Goal: Transaction & Acquisition: Download file/media

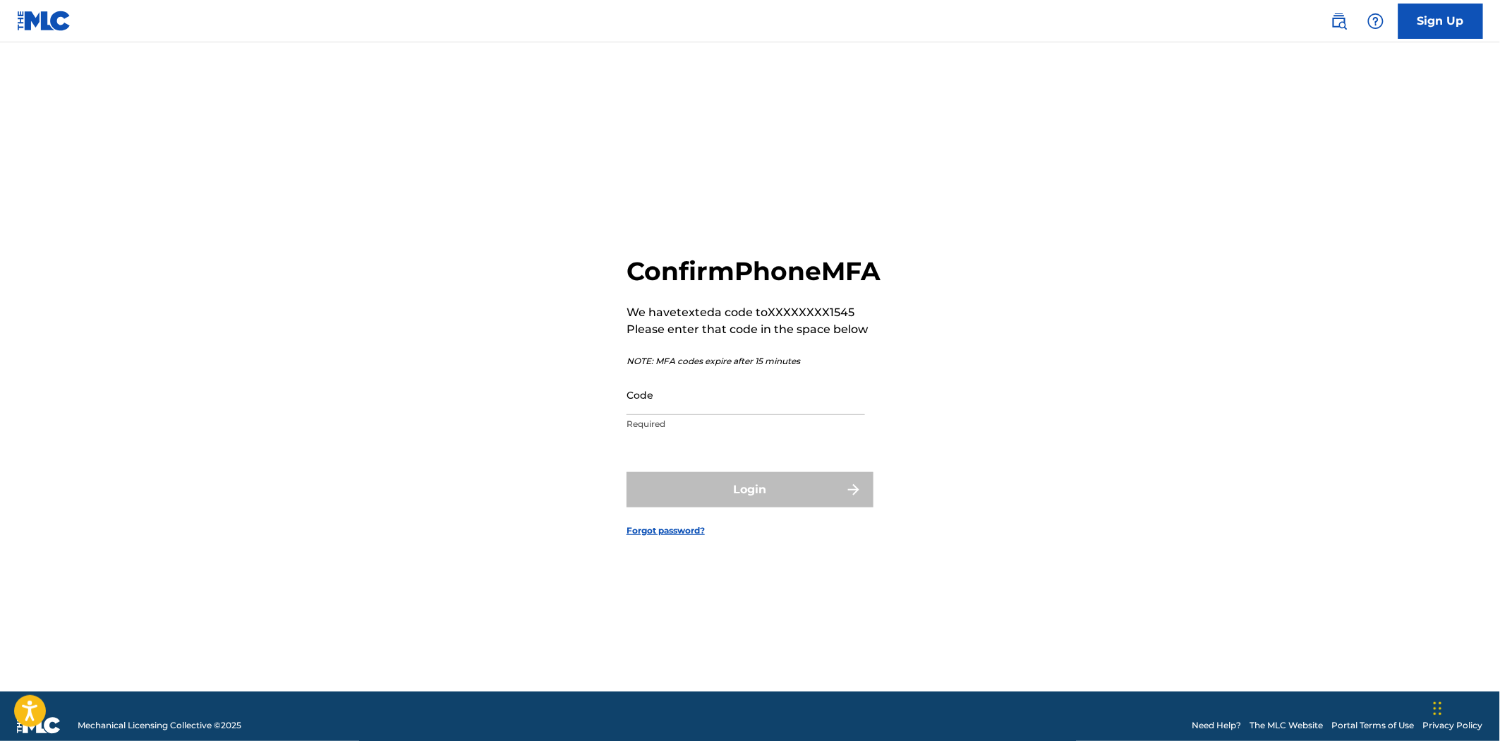
click at [735, 415] on input "Code" at bounding box center [745, 395] width 238 height 40
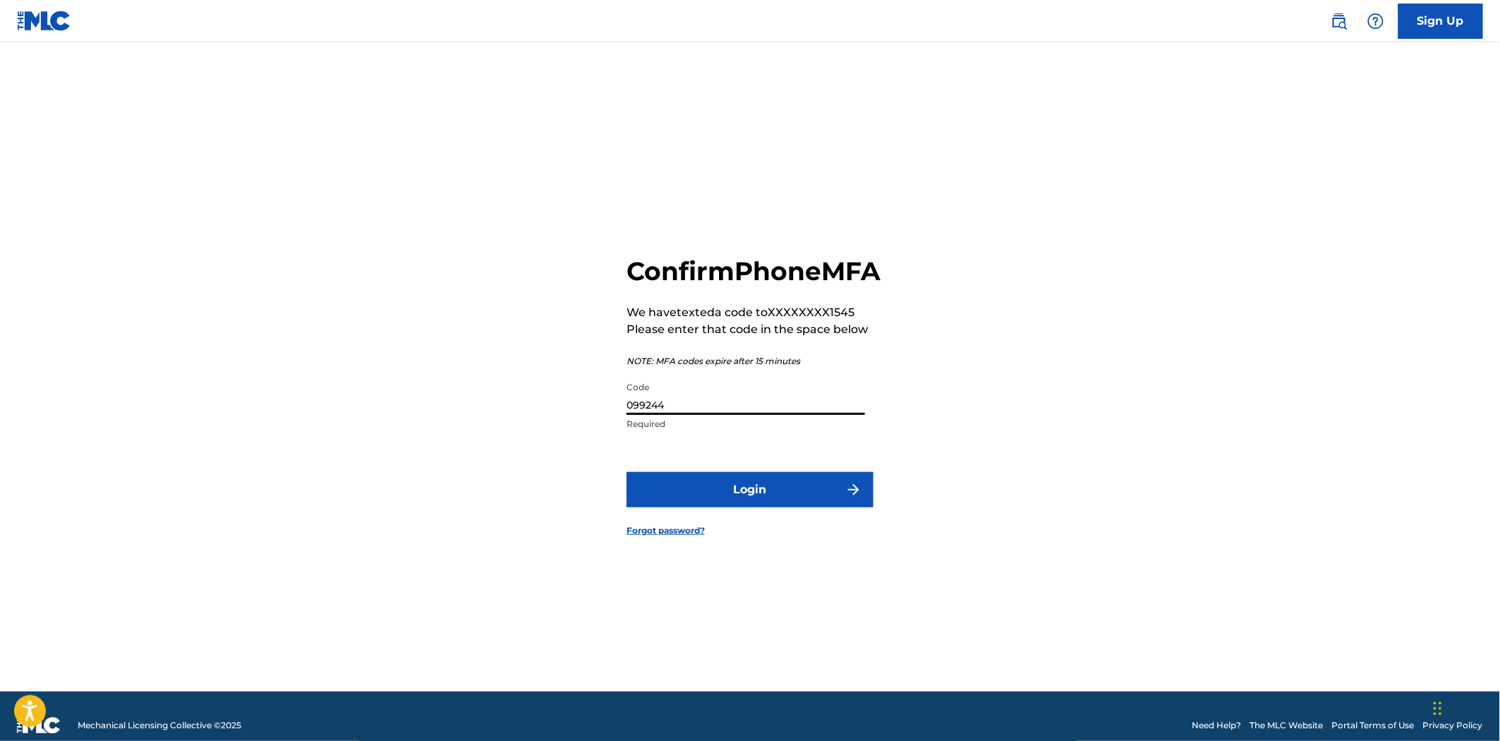
type input "099244"
click at [626, 472] on button "Login" at bounding box center [749, 489] width 247 height 35
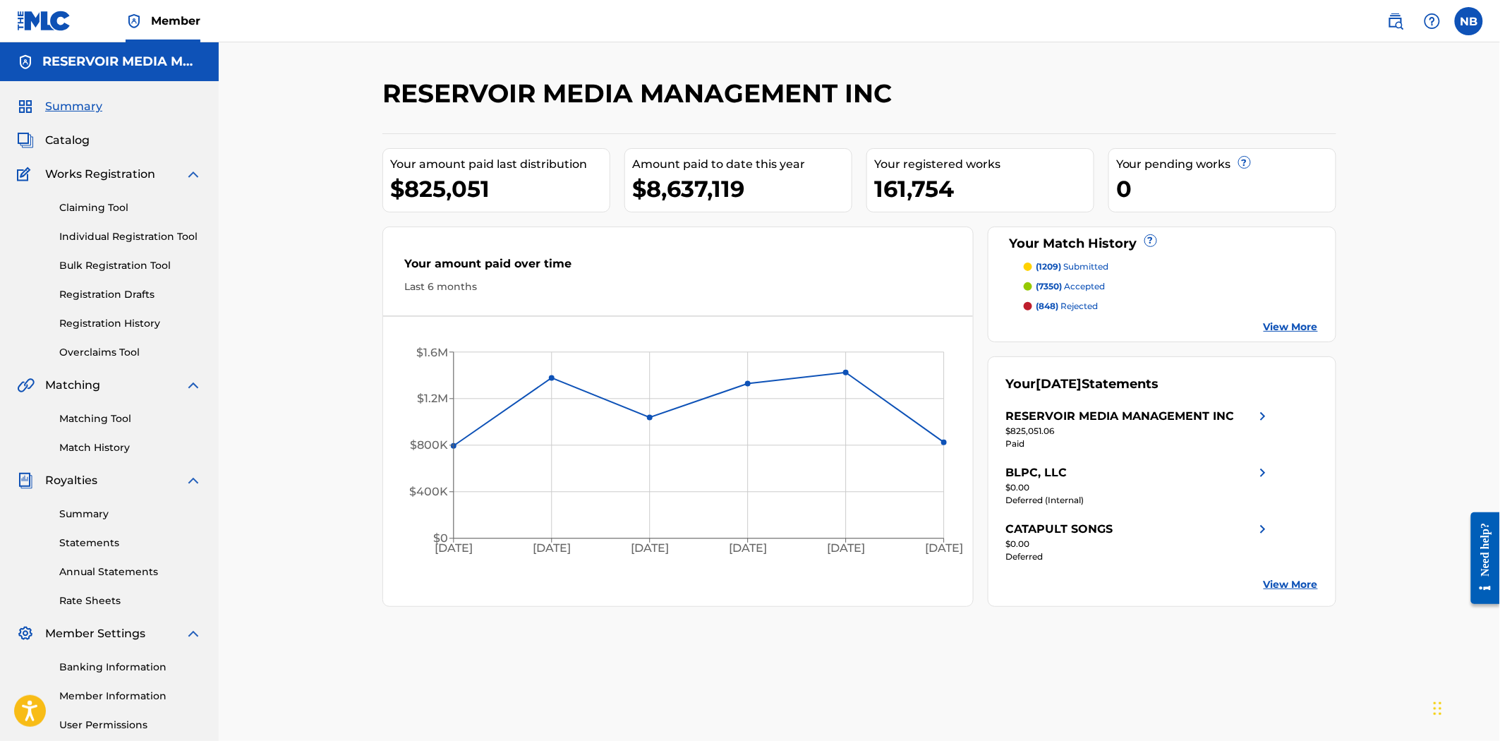
click at [108, 448] on link "Match History" at bounding box center [130, 447] width 142 height 15
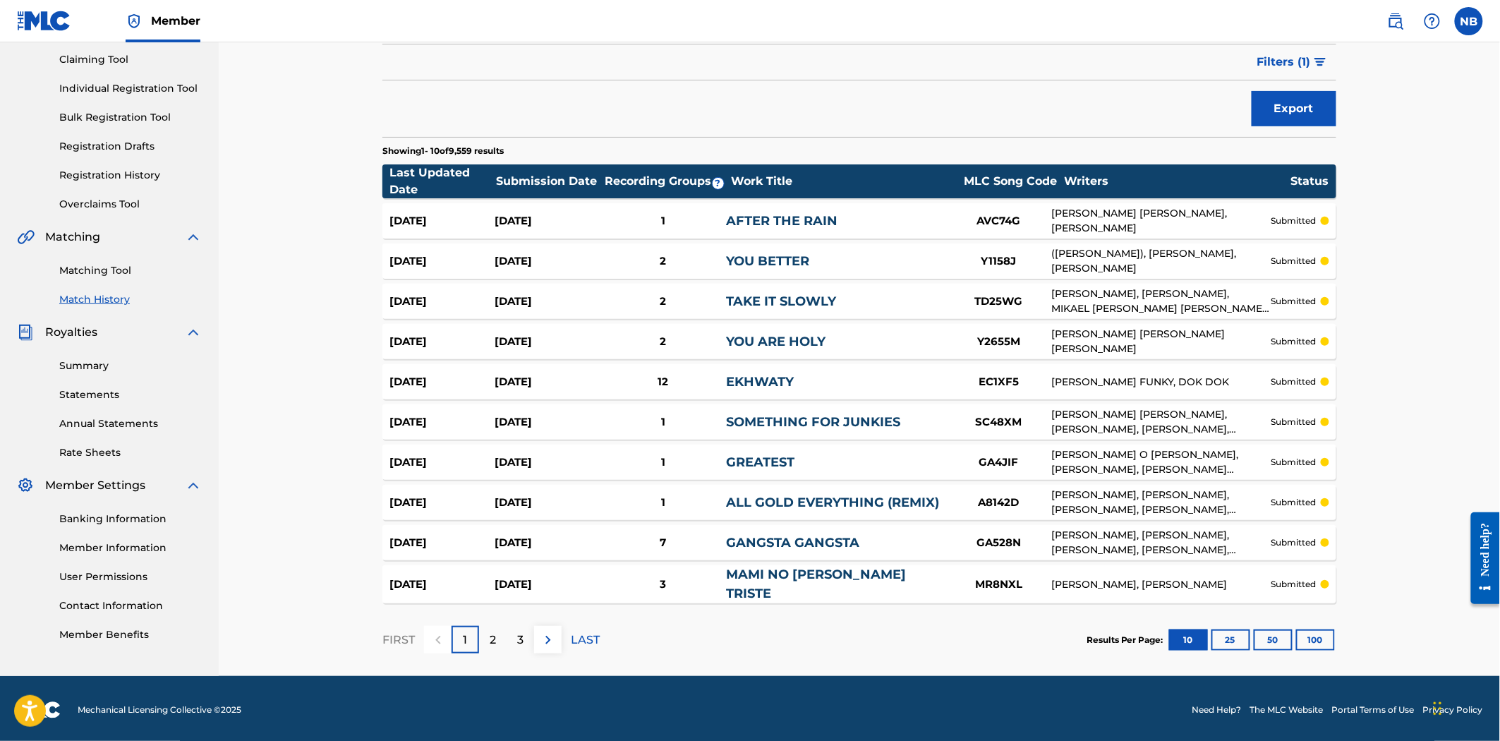
scroll to position [69, 0]
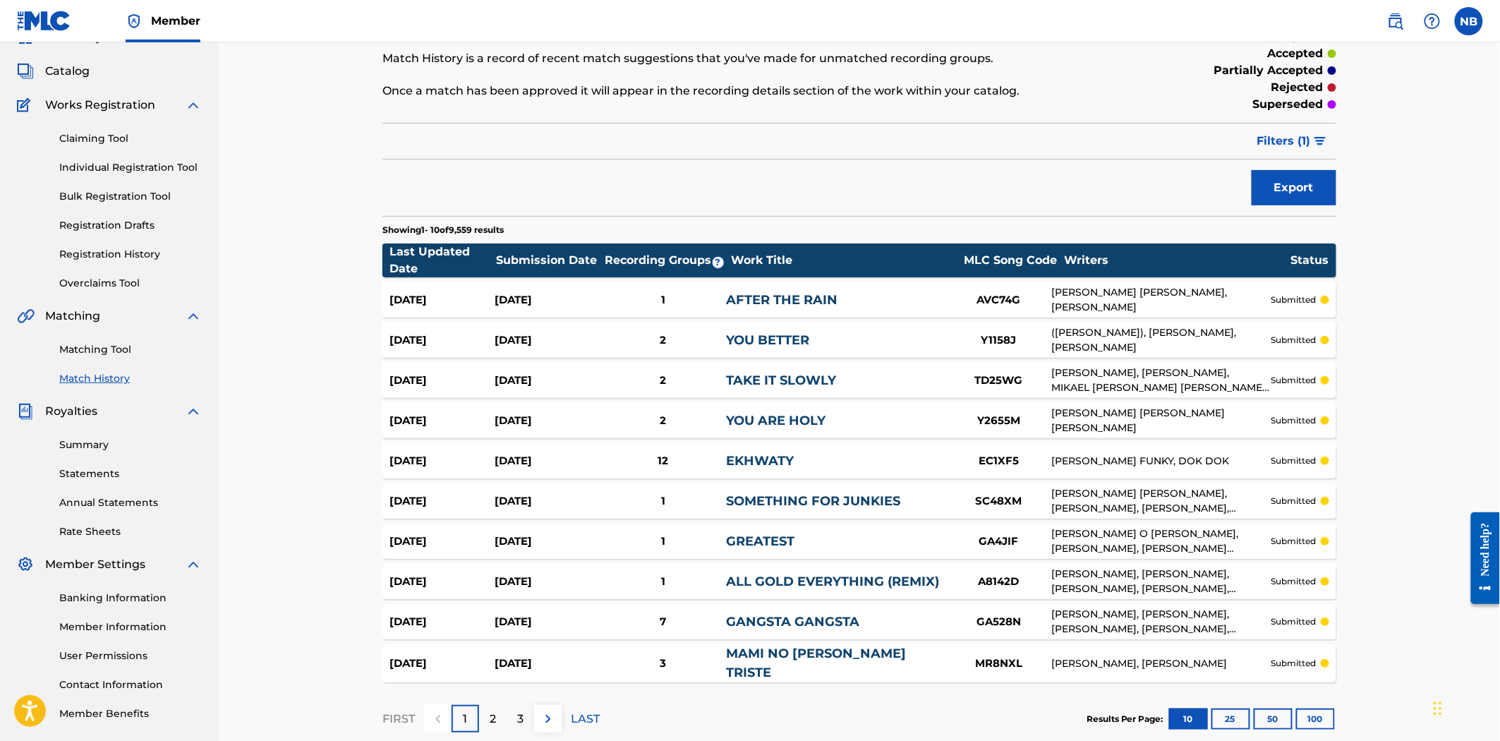
click at [99, 524] on link "Rate Sheets" at bounding box center [130, 531] width 142 height 15
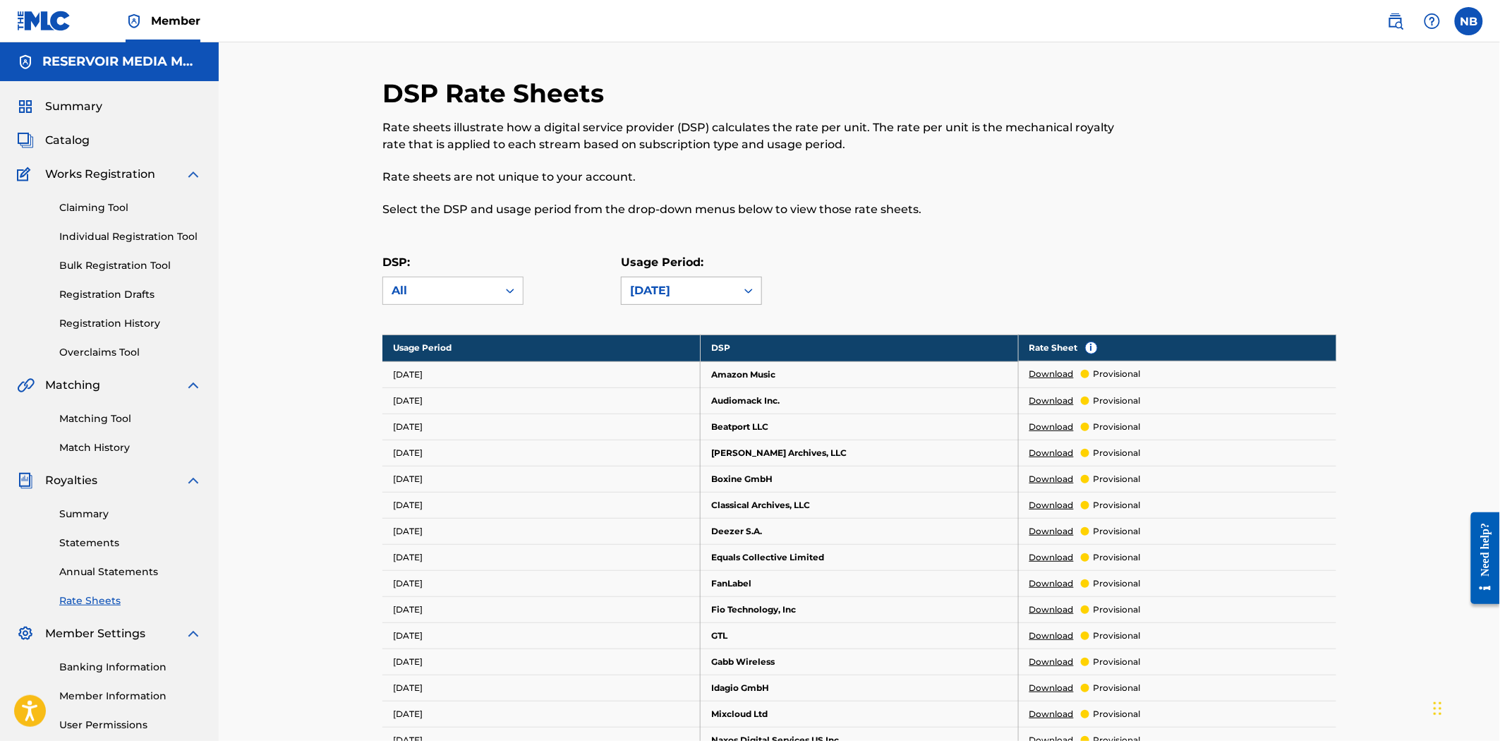
click at [739, 286] on div at bounding box center [748, 290] width 25 height 25
click at [815, 270] on div "Usage Period: [DATE]" at bounding box center [740, 279] width 238 height 51
drag, startPoint x: 764, startPoint y: 265, endPoint x: 682, endPoint y: 290, distance: 85.7
click at [741, 278] on div "Usage Period: [DATE]" at bounding box center [740, 279] width 238 height 51
click at [662, 290] on div "[DATE]" at bounding box center [678, 290] width 97 height 17
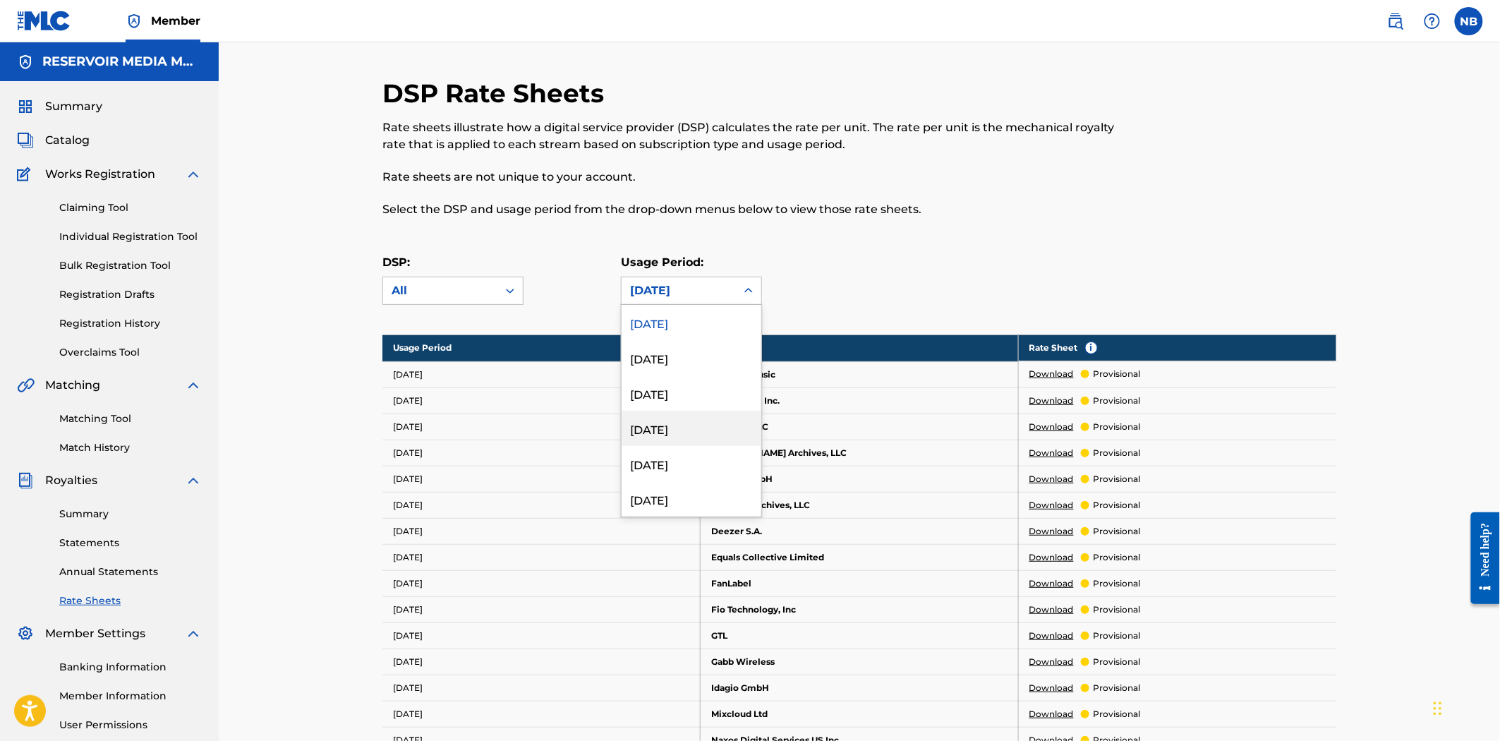
click at [696, 426] on div "[DATE]" at bounding box center [691, 428] width 140 height 35
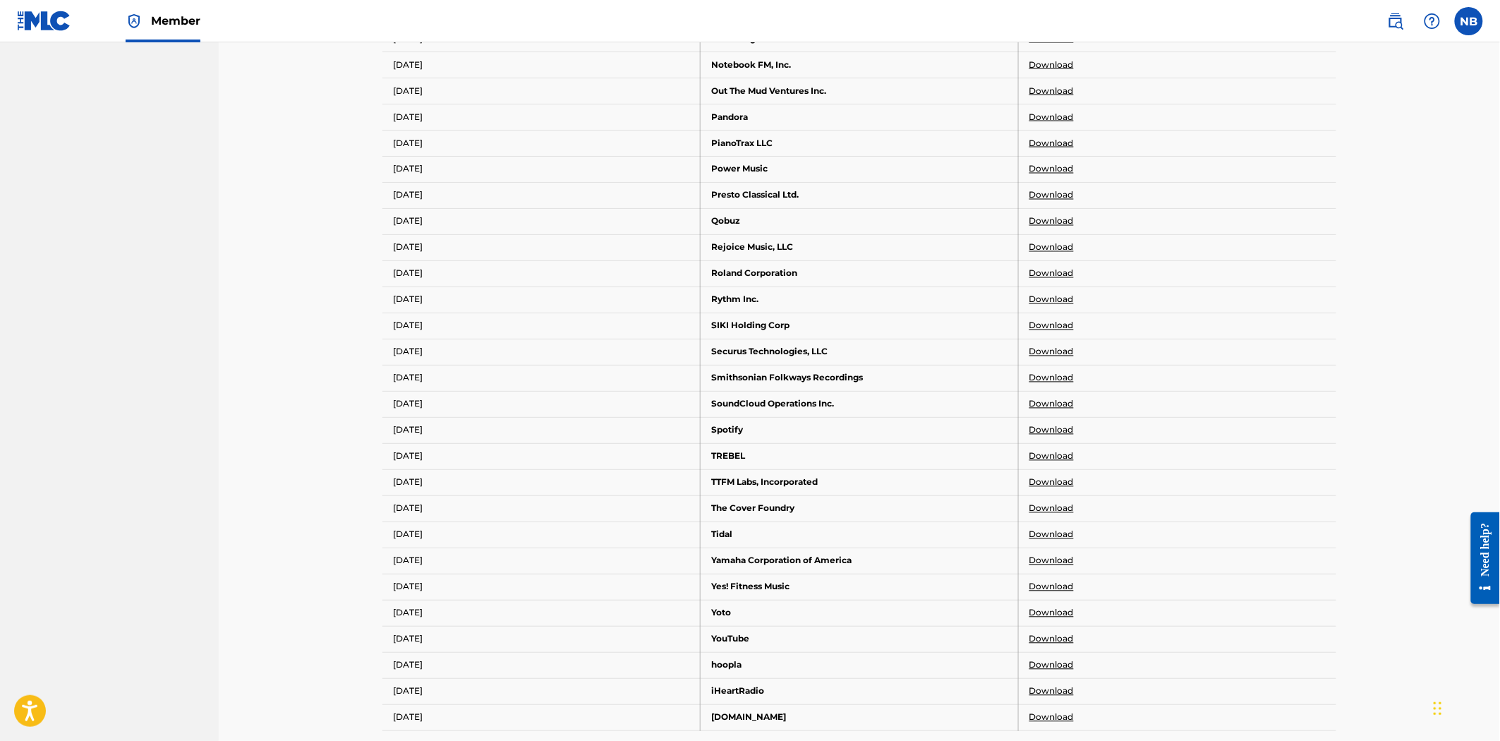
scroll to position [971, 0]
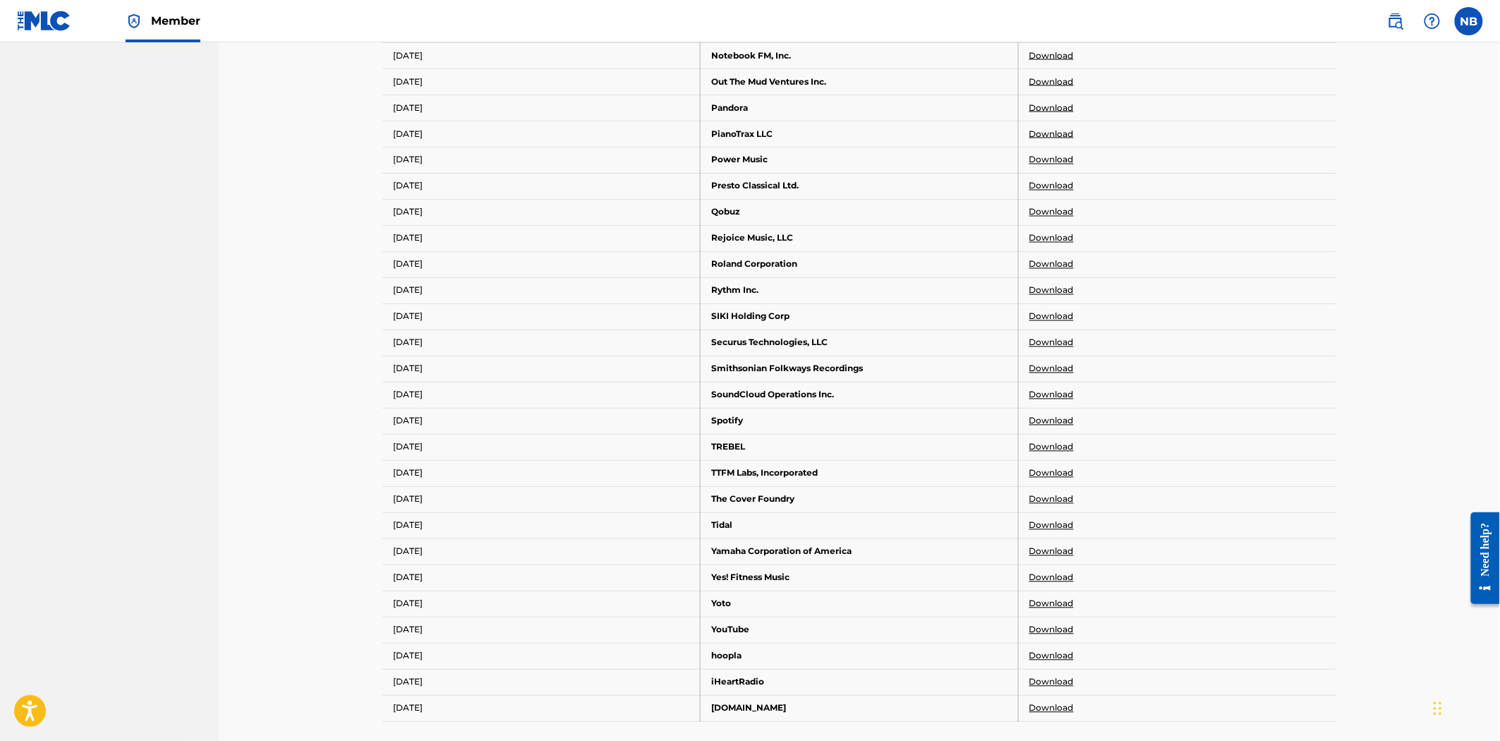
click at [1049, 425] on link "Download" at bounding box center [1051, 421] width 44 height 13
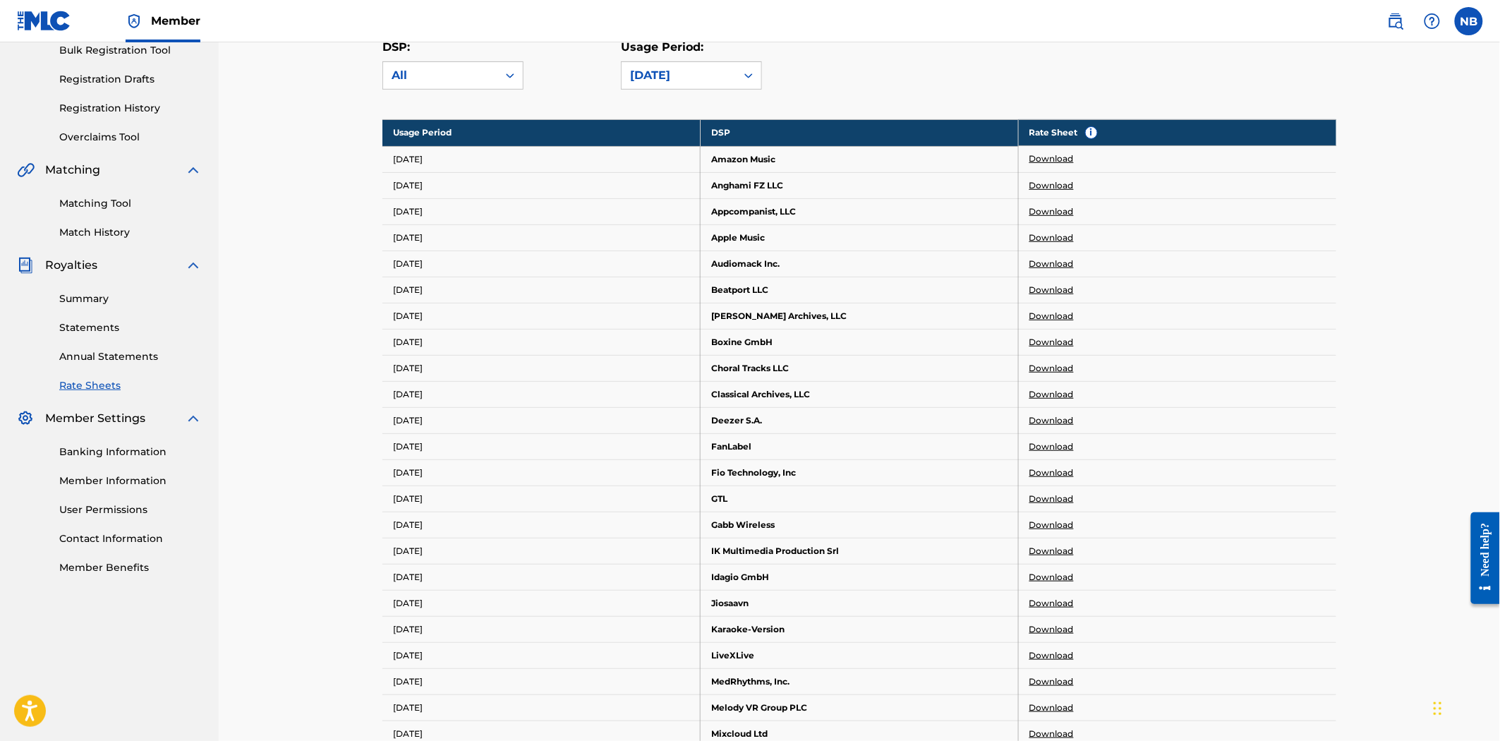
scroll to position [0, 0]
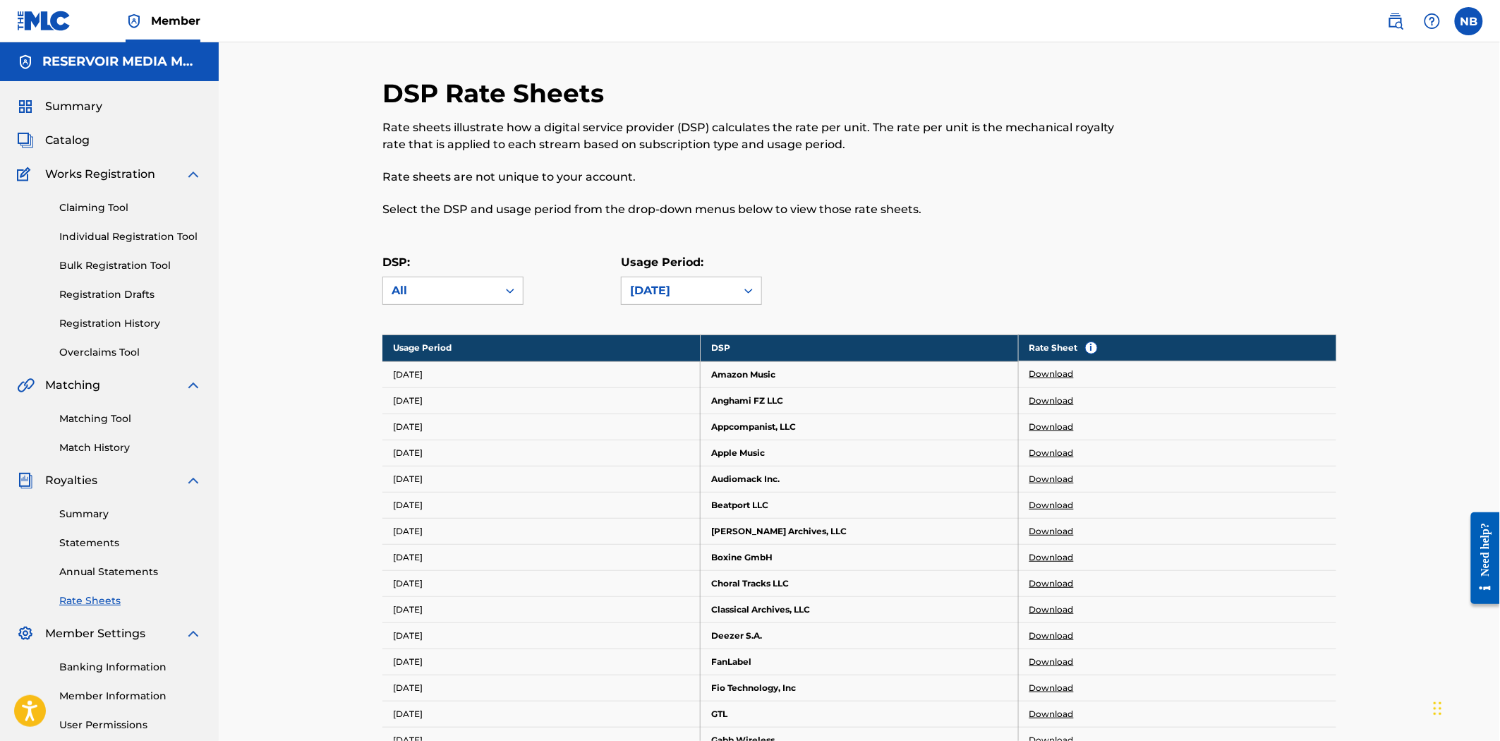
click at [1046, 452] on link "Download" at bounding box center [1051, 453] width 44 height 13
click at [1062, 368] on link "Download" at bounding box center [1051, 374] width 44 height 13
